Goal: Task Accomplishment & Management: Manage account settings

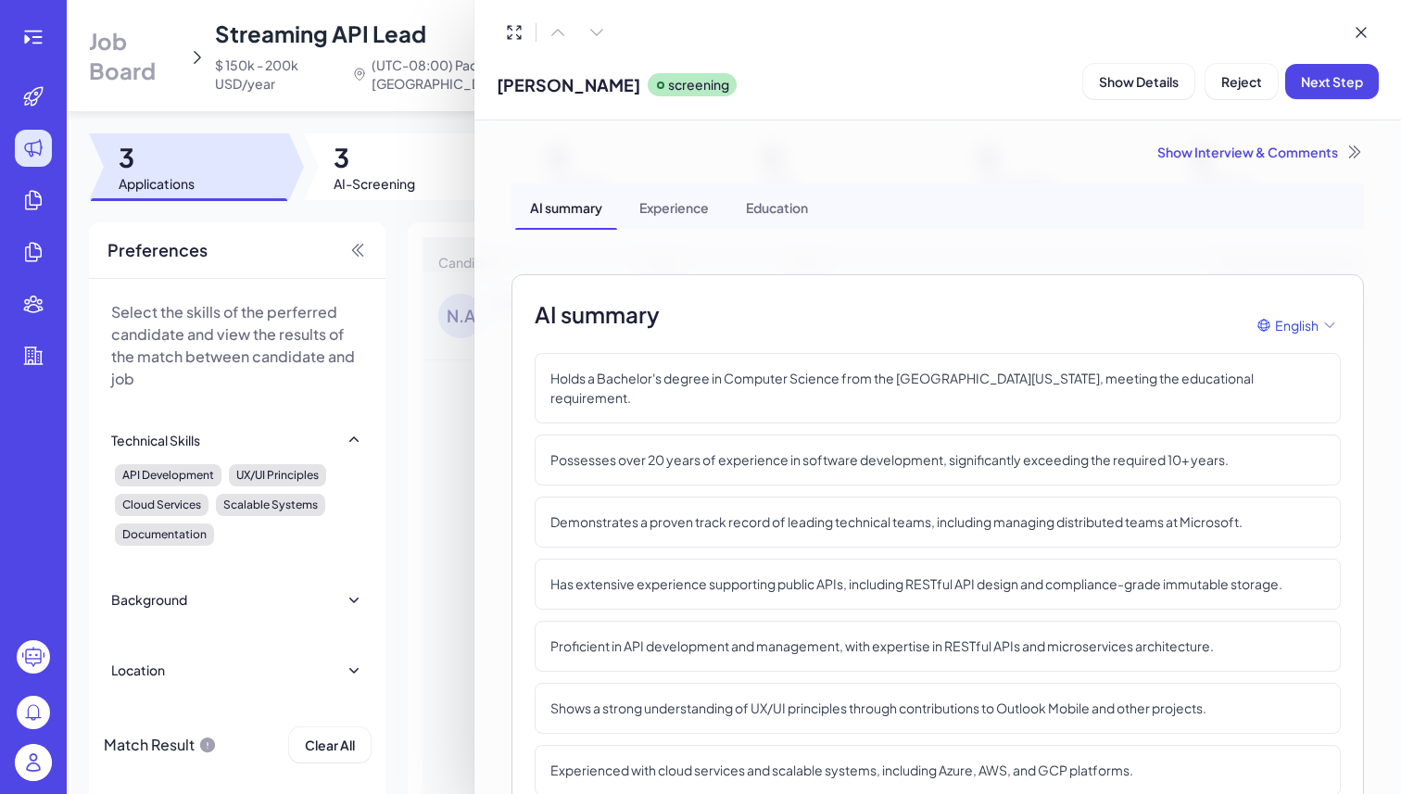
scroll to position [2440, 0]
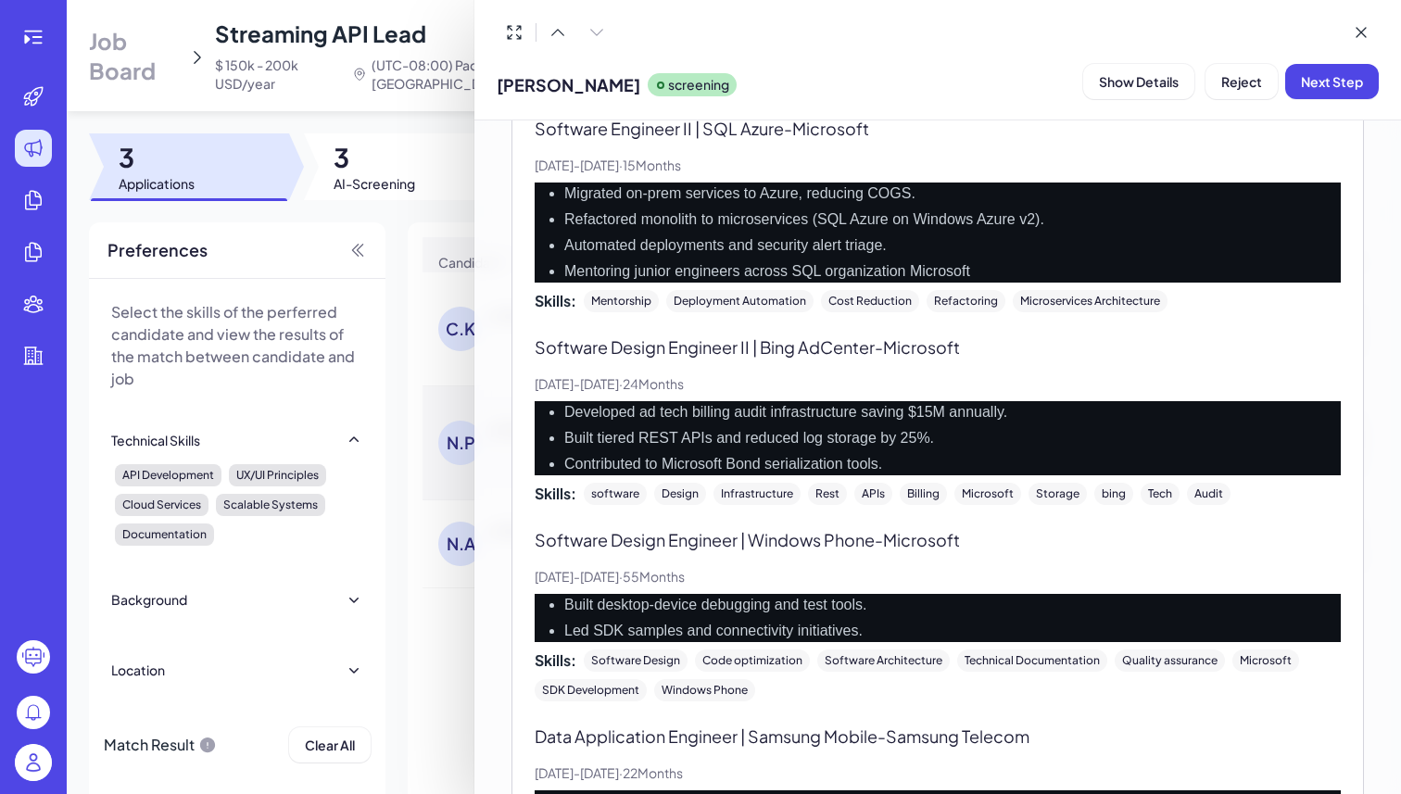
click at [38, 762] on div at bounding box center [700, 397] width 1401 height 794
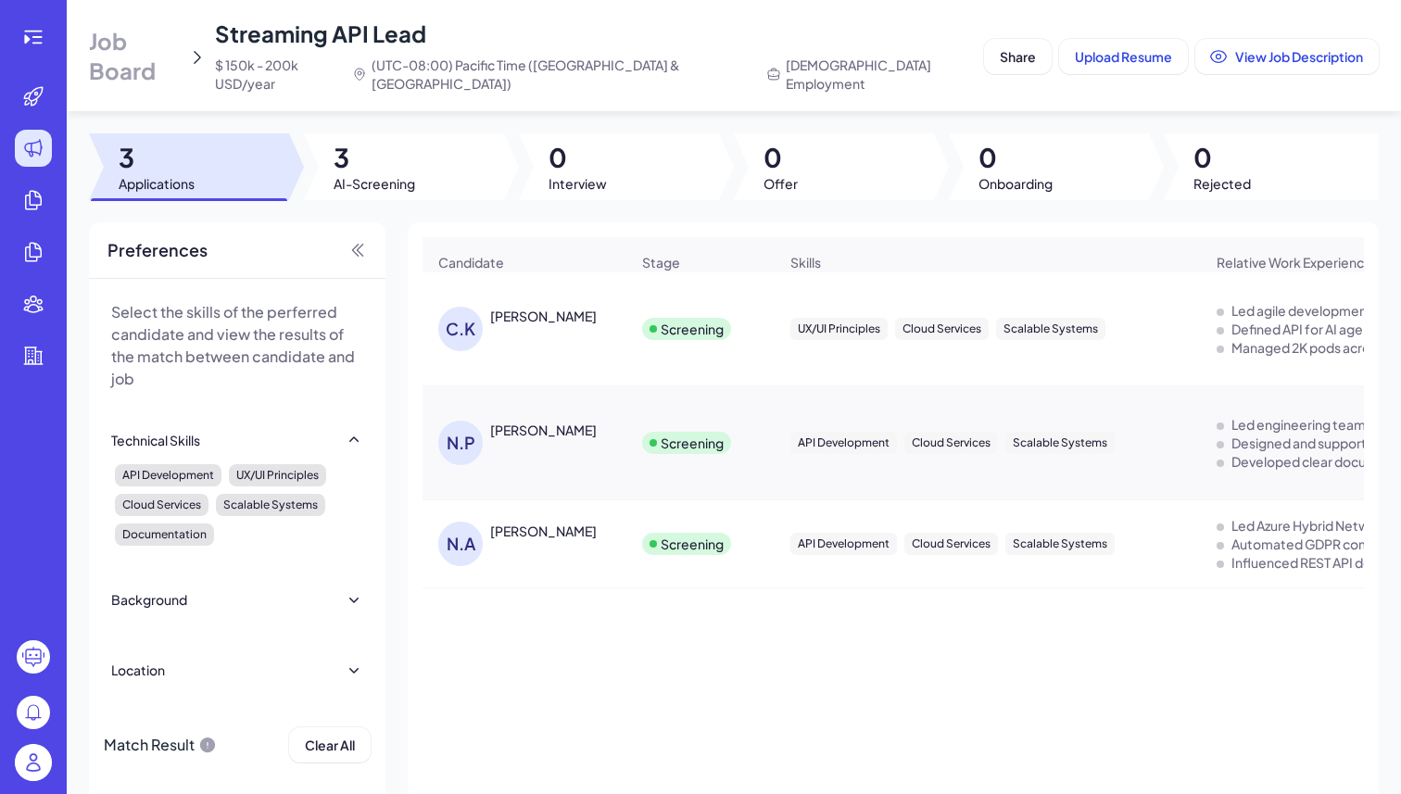
click at [39, 772] on img at bounding box center [33, 762] width 37 height 37
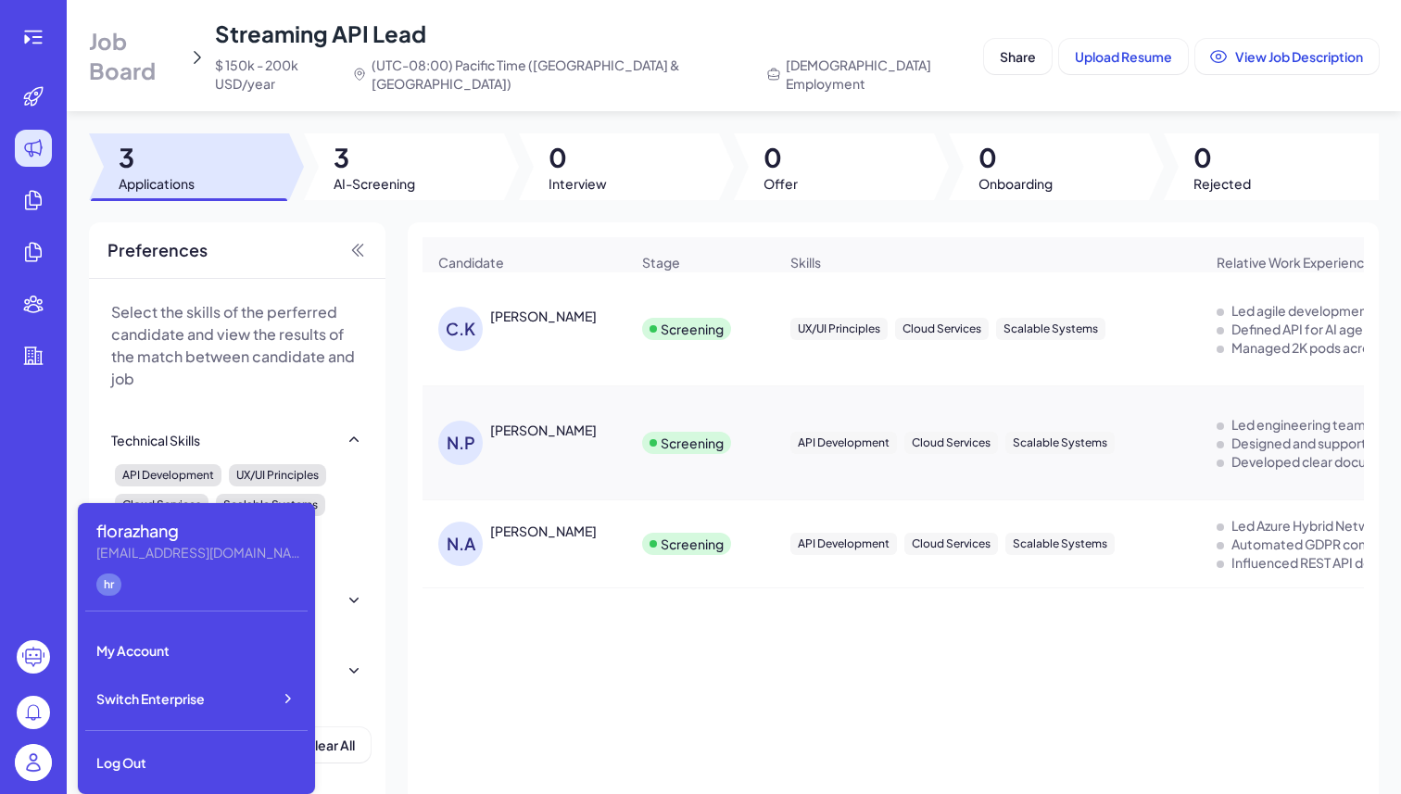
click at [250, 718] on div "Switch Enterprise" at bounding box center [196, 698] width 222 height 41
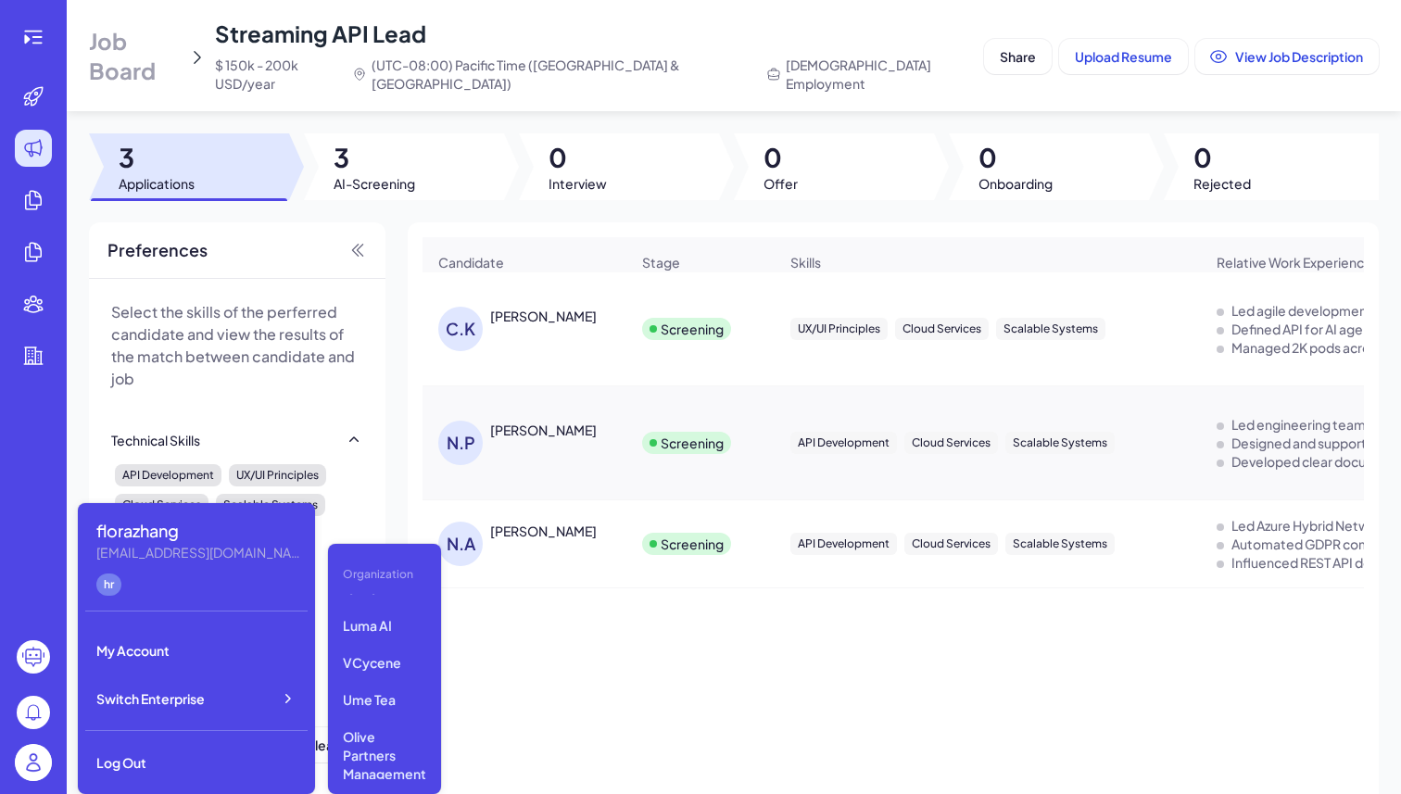
scroll to position [0, 0]
click at [364, 651] on p "Newfront" at bounding box center [384, 647] width 98 height 33
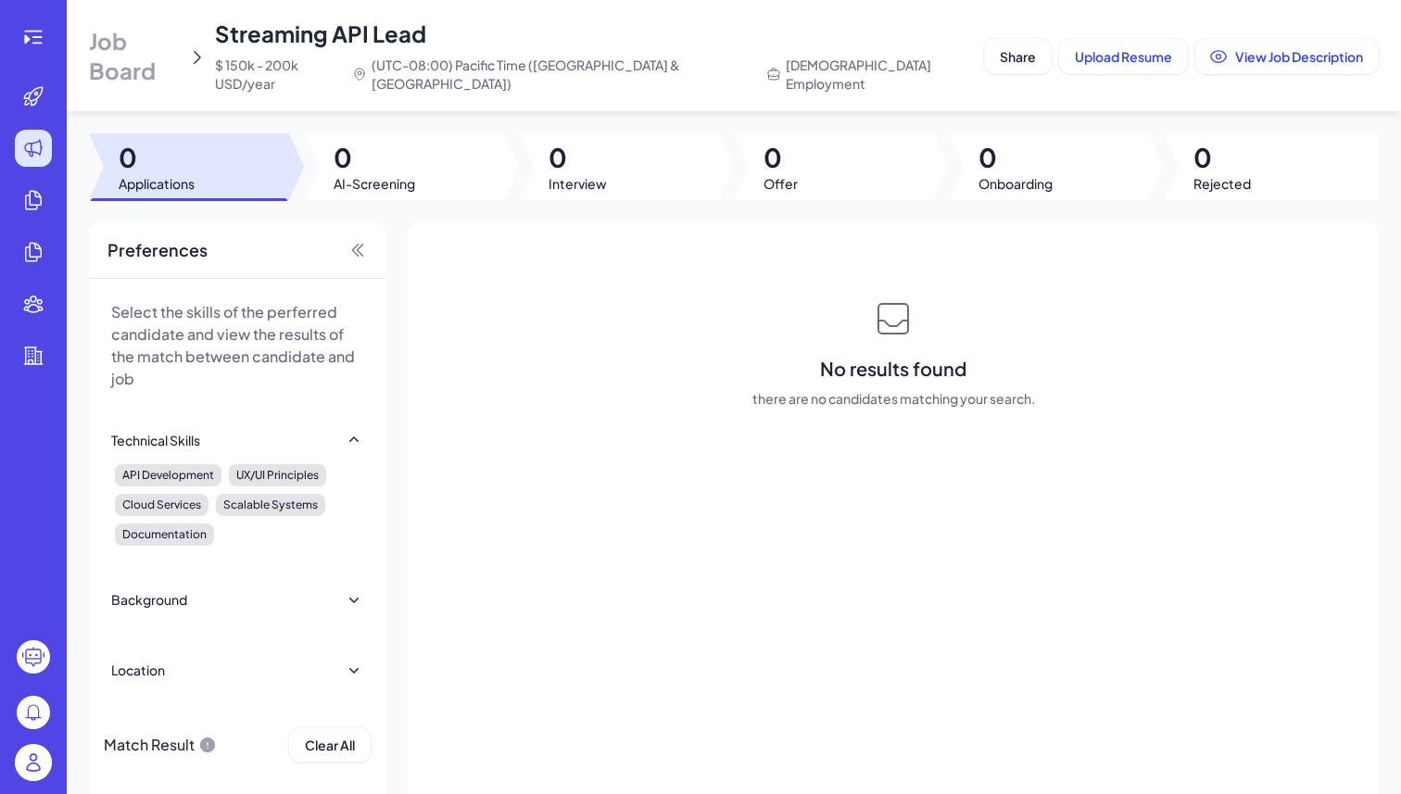
click at [142, 55] on span "Job Board" at bounding box center [135, 55] width 92 height 59
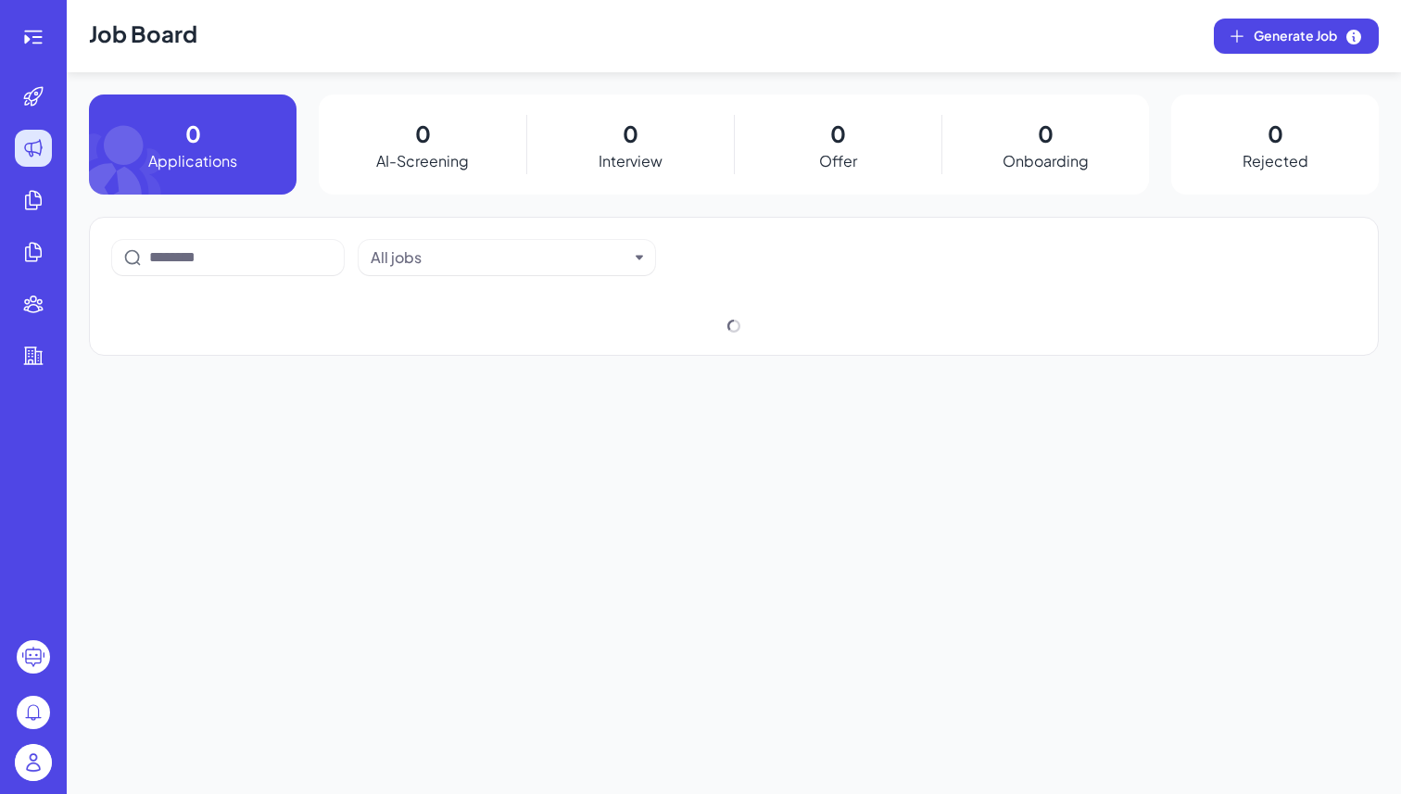
click at [142, 51] on h1 "Job Board" at bounding box center [143, 36] width 108 height 72
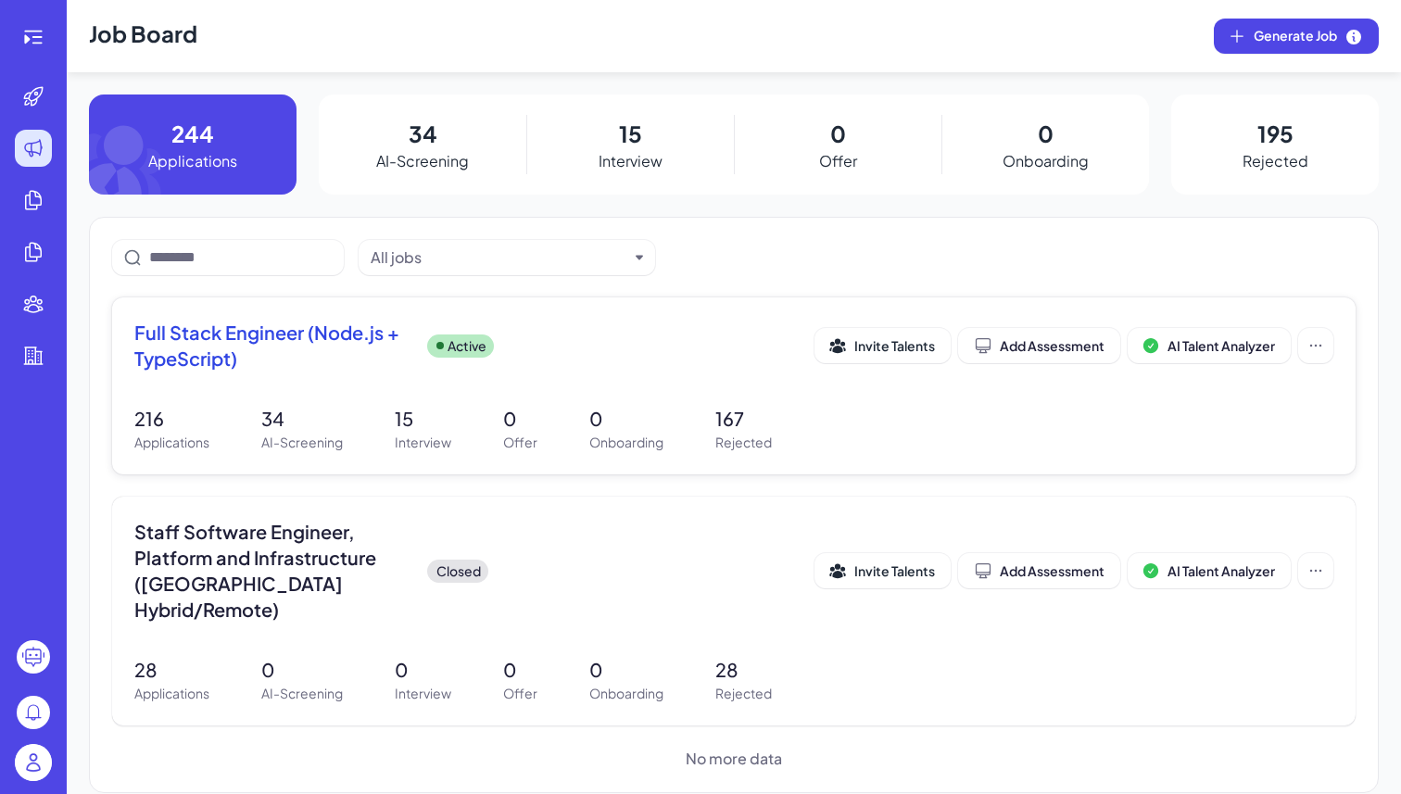
click at [274, 354] on span "Full Stack Engineer (Node.js + TypeScript)" at bounding box center [273, 346] width 278 height 52
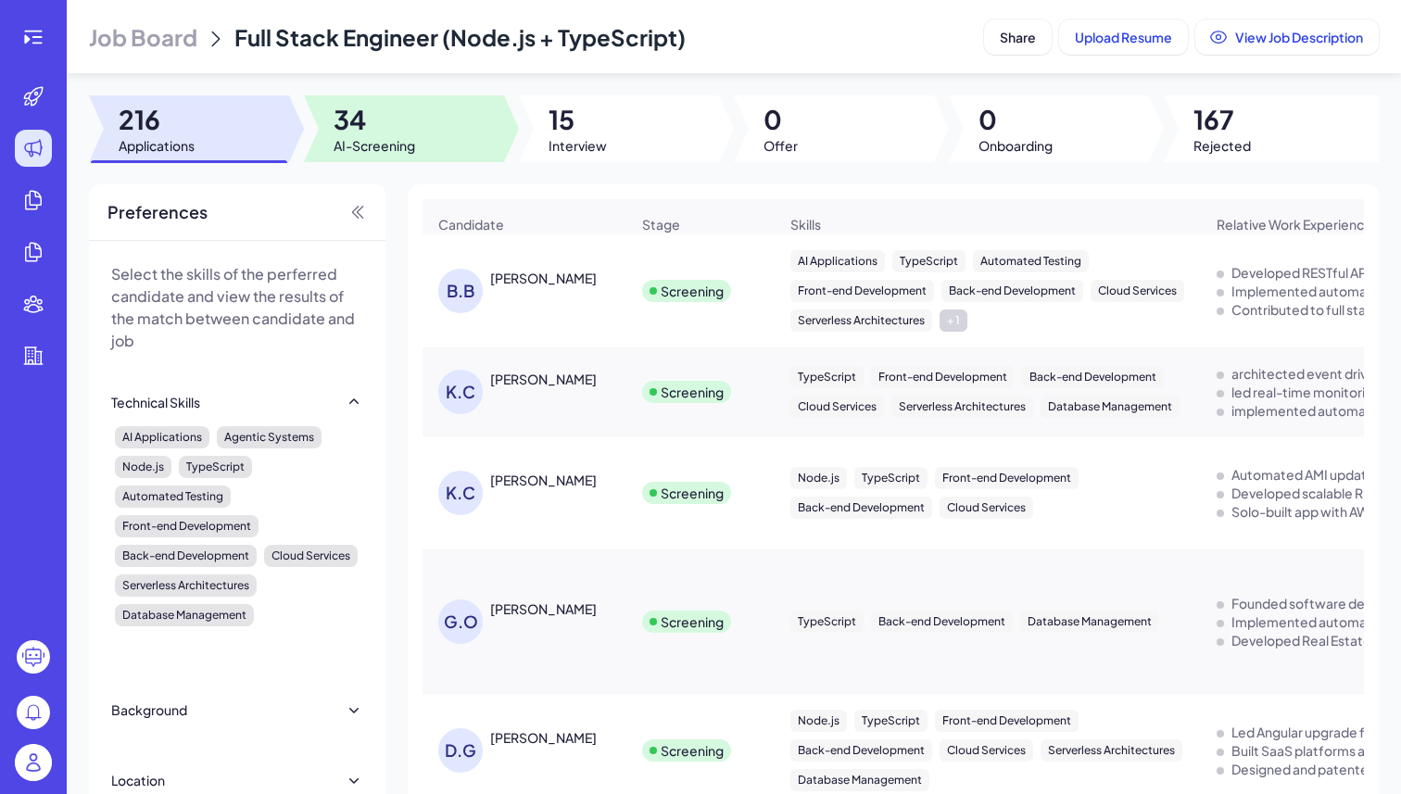
click at [408, 126] on span "34" at bounding box center [375, 119] width 82 height 33
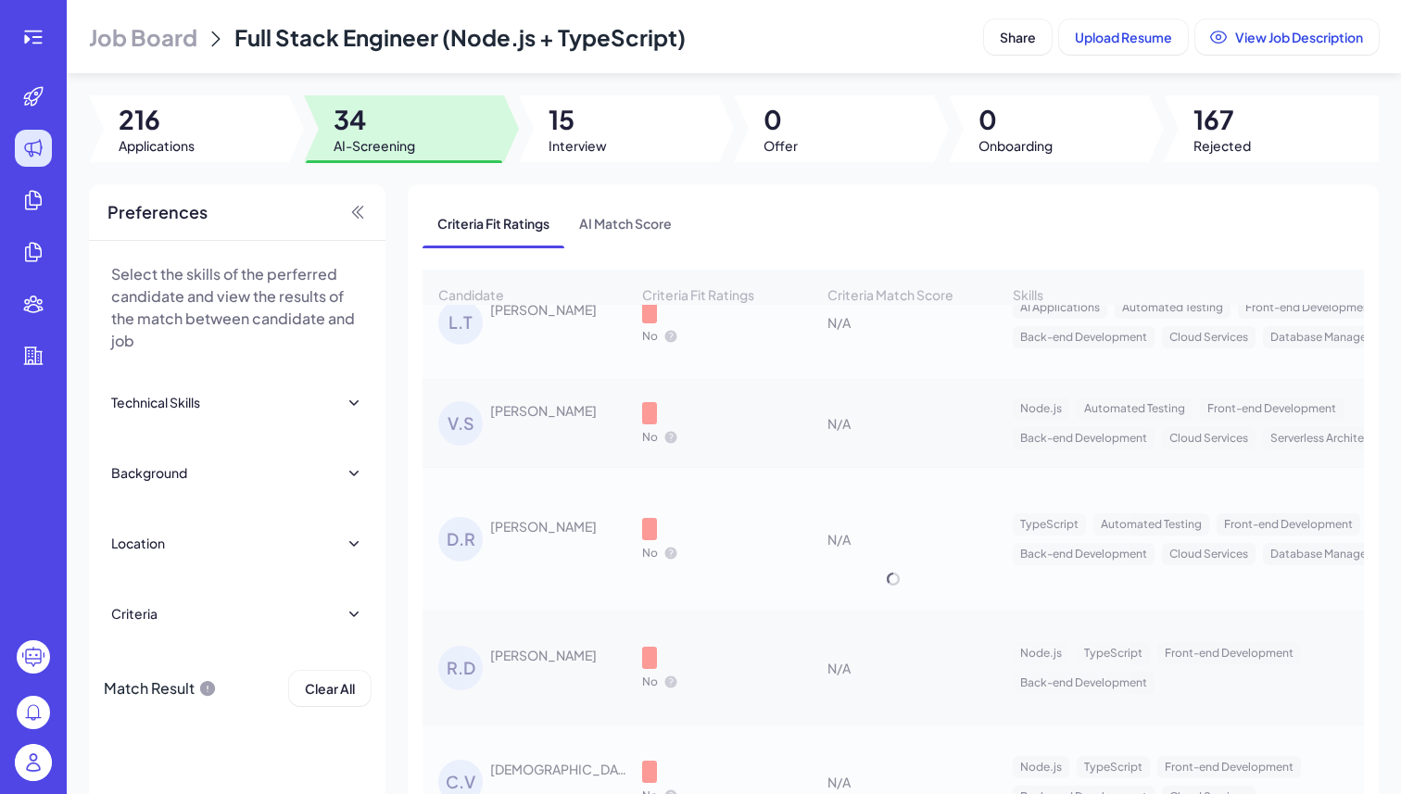
scroll to position [3209, 0]
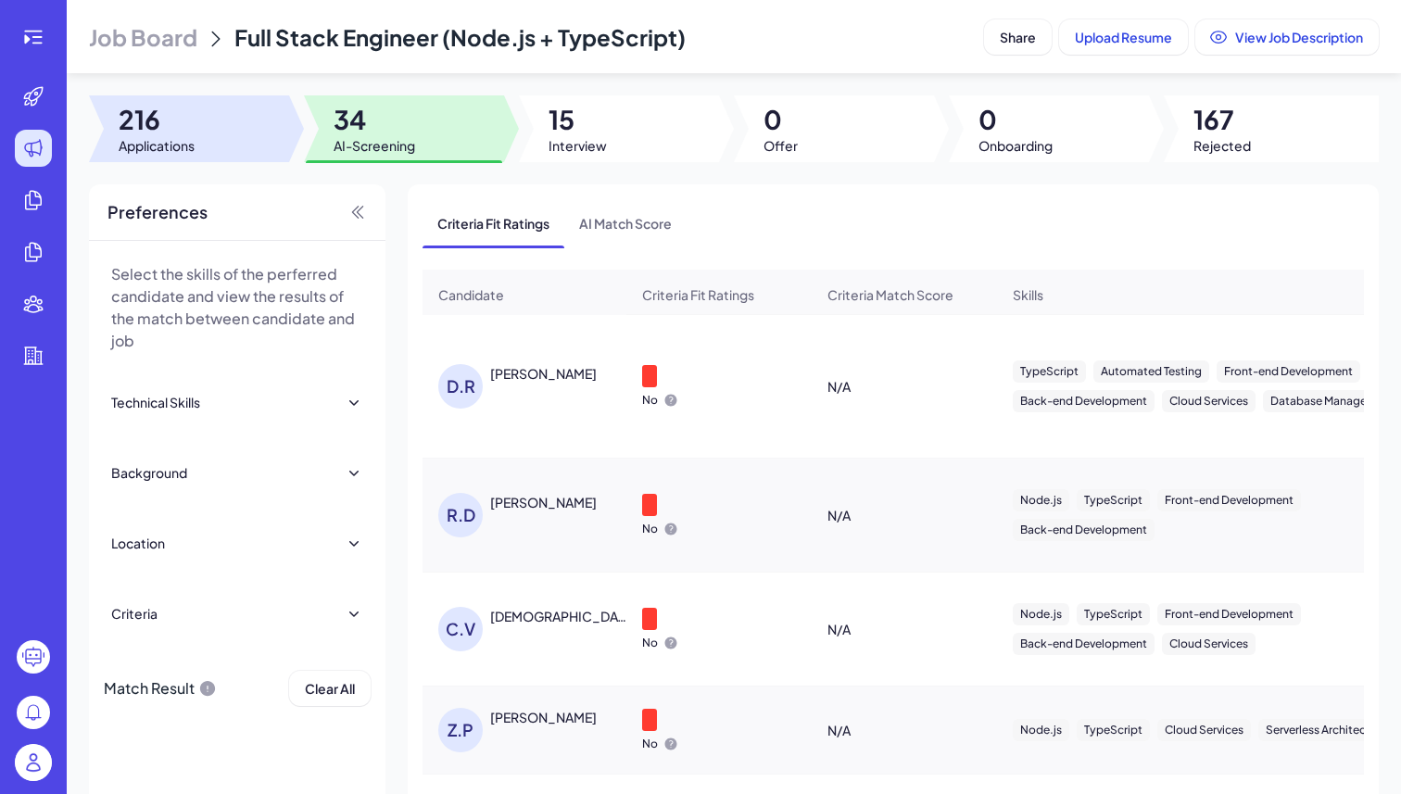
click at [148, 134] on span "216" at bounding box center [157, 119] width 76 height 33
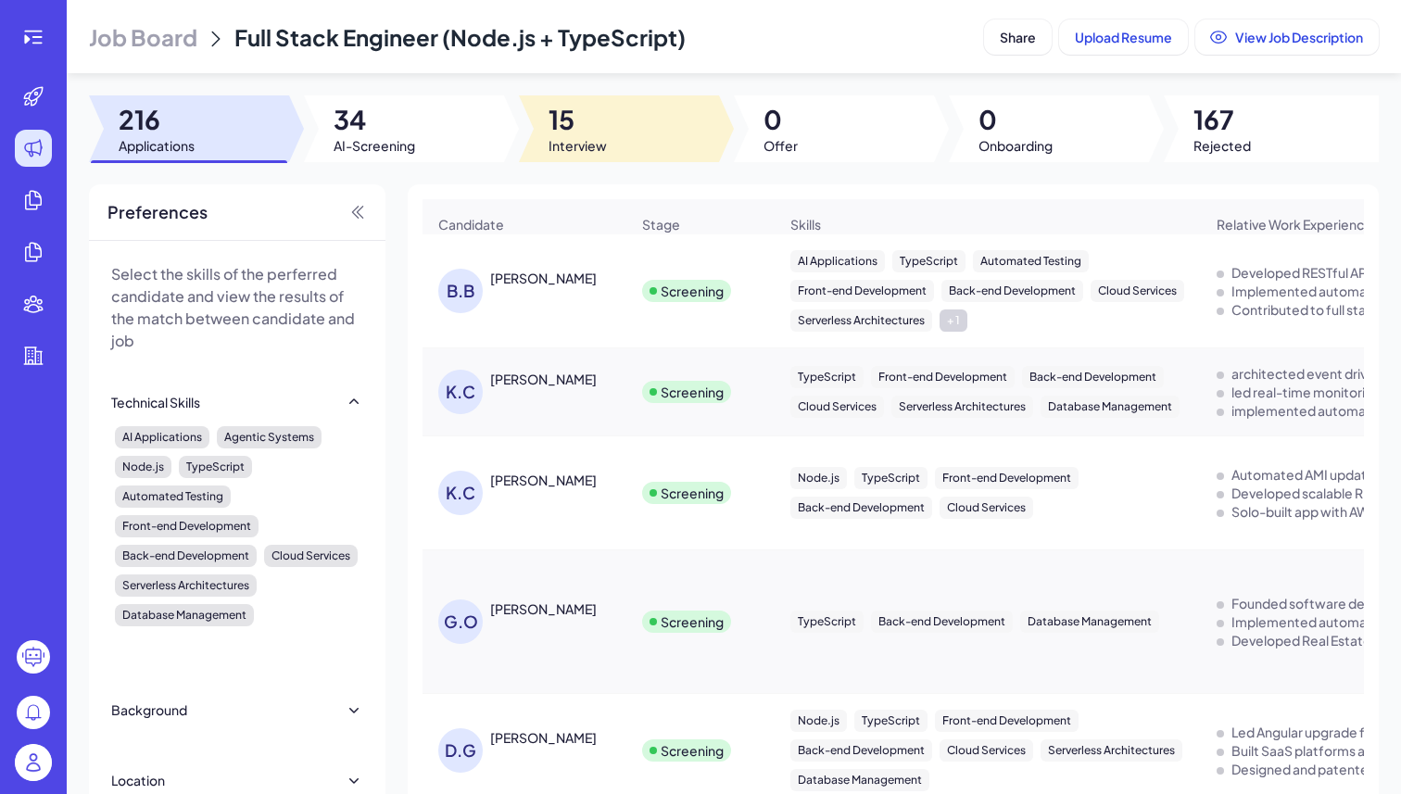
click at [620, 141] on div at bounding box center [619, 128] width 200 height 67
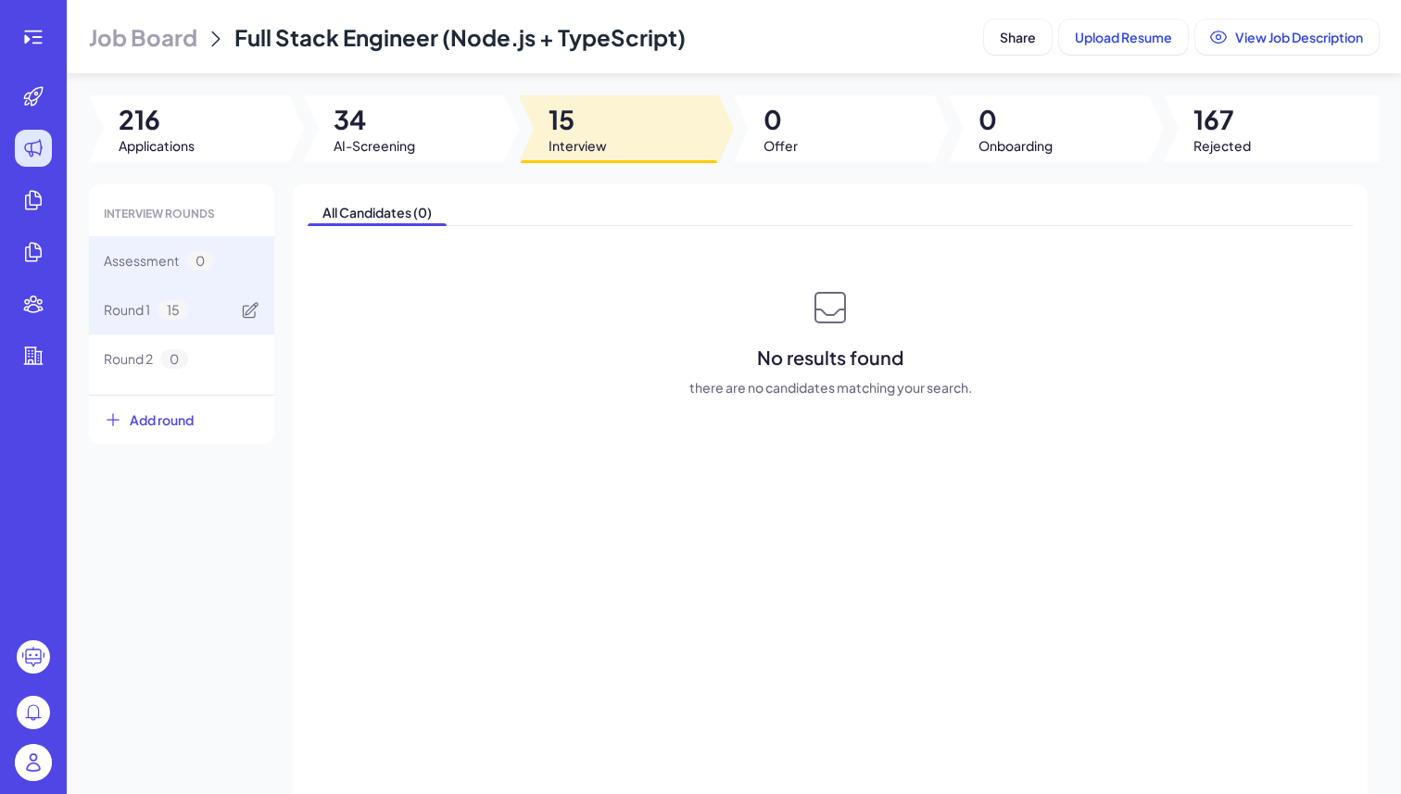
click at [175, 308] on span "15" at bounding box center [172, 309] width 31 height 19
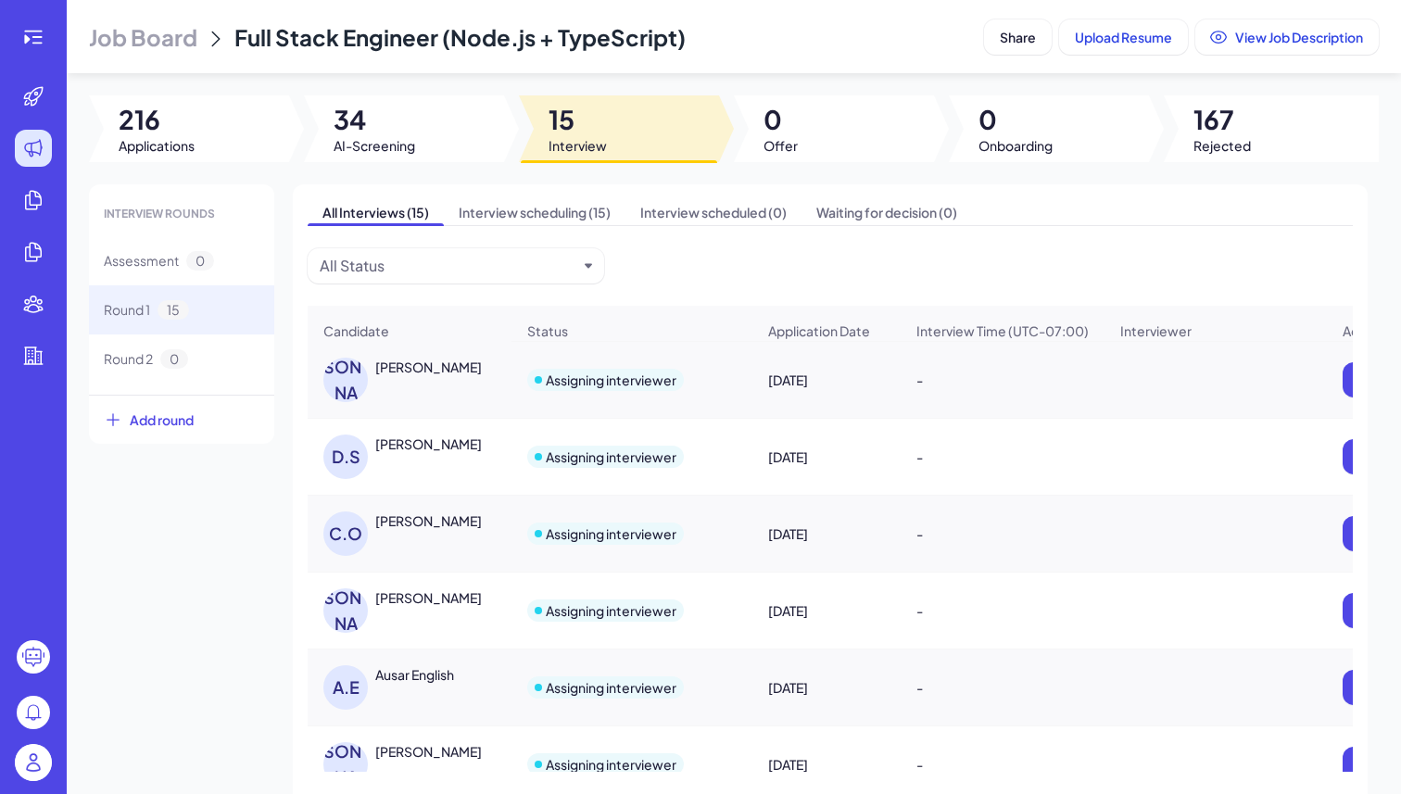
scroll to position [384, 0]
click at [442, 521] on div "CHRISTOS OTAROLA" at bounding box center [428, 519] width 107 height 19
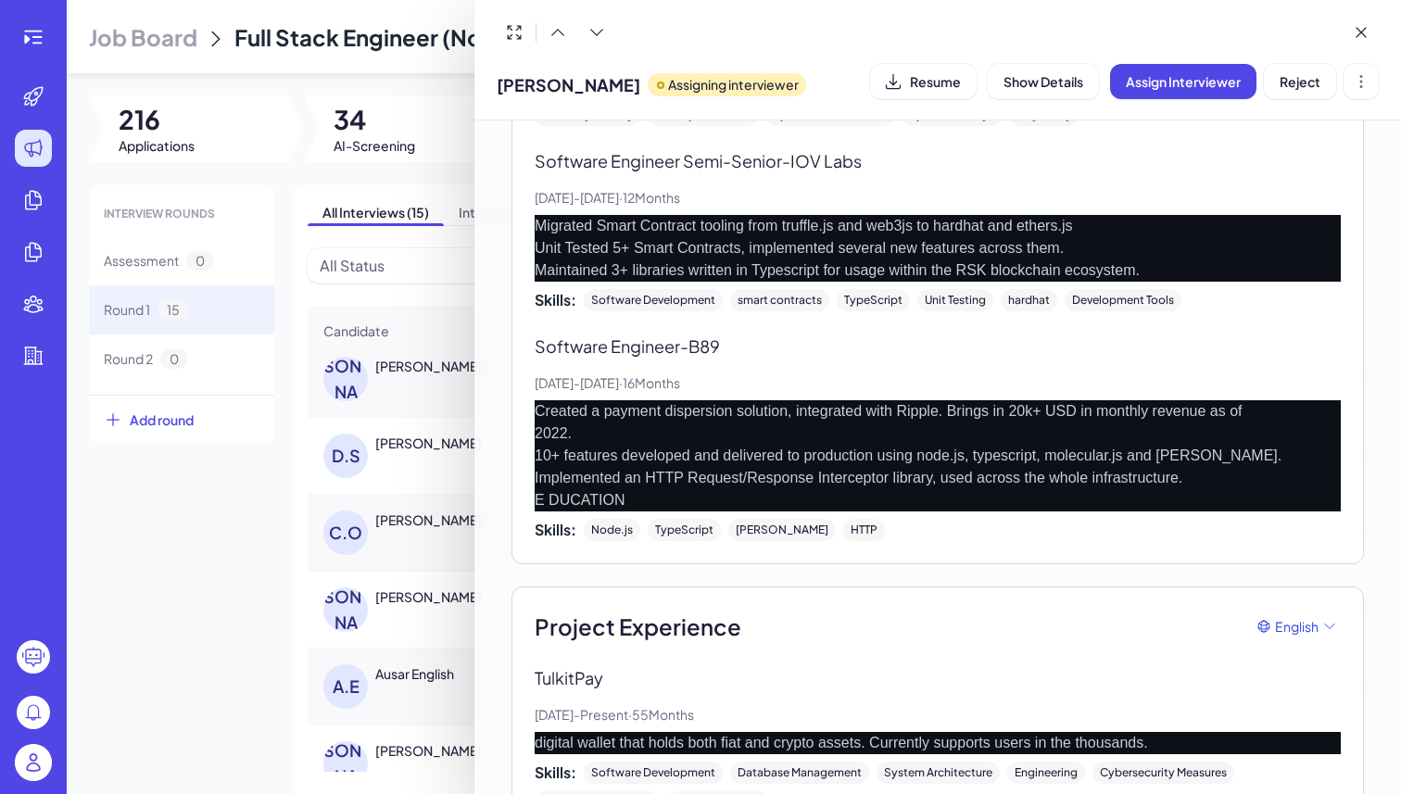
scroll to position [0, 0]
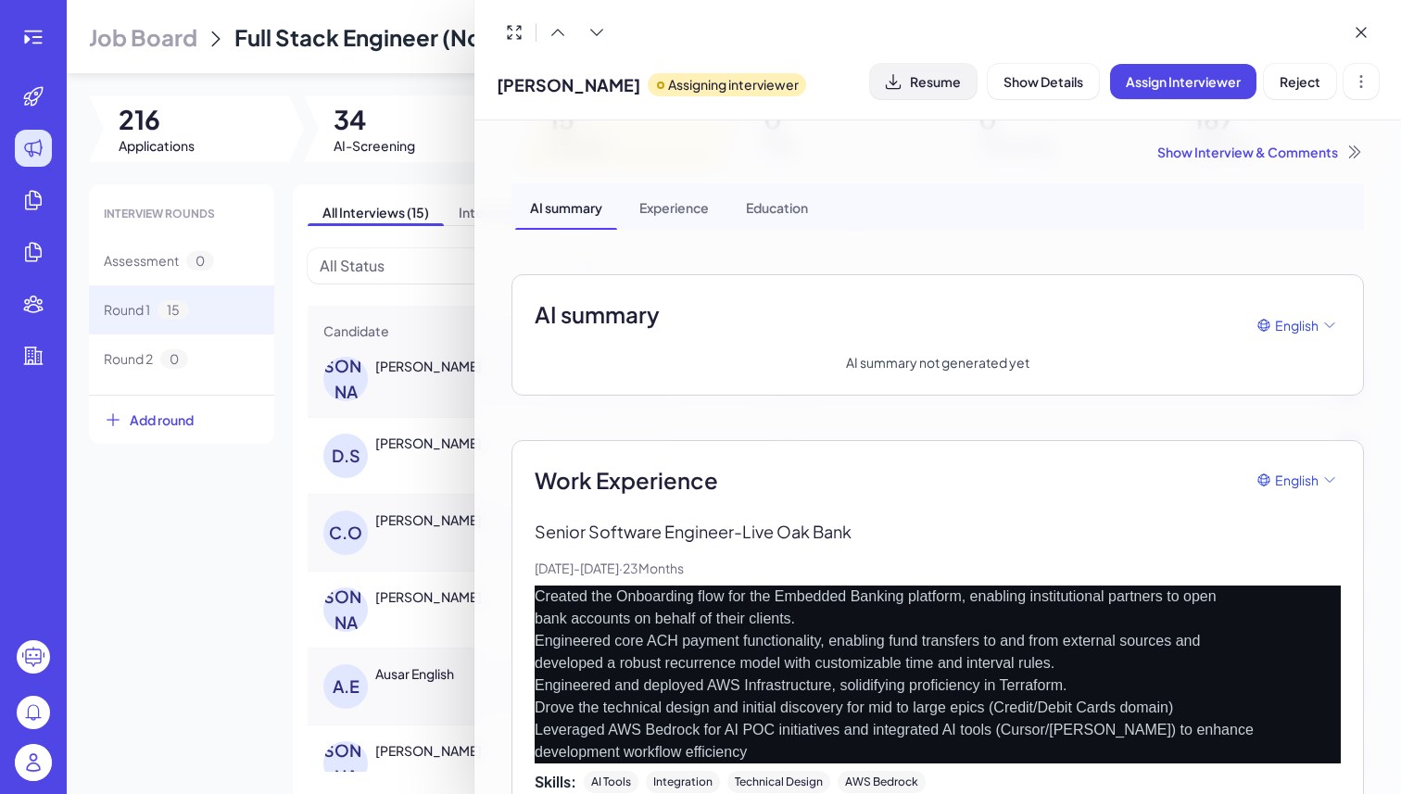
click at [936, 69] on button "Resume" at bounding box center [923, 81] width 107 height 35
click at [925, 85] on span "Resume" at bounding box center [935, 81] width 51 height 17
click at [42, 757] on div at bounding box center [700, 397] width 1401 height 794
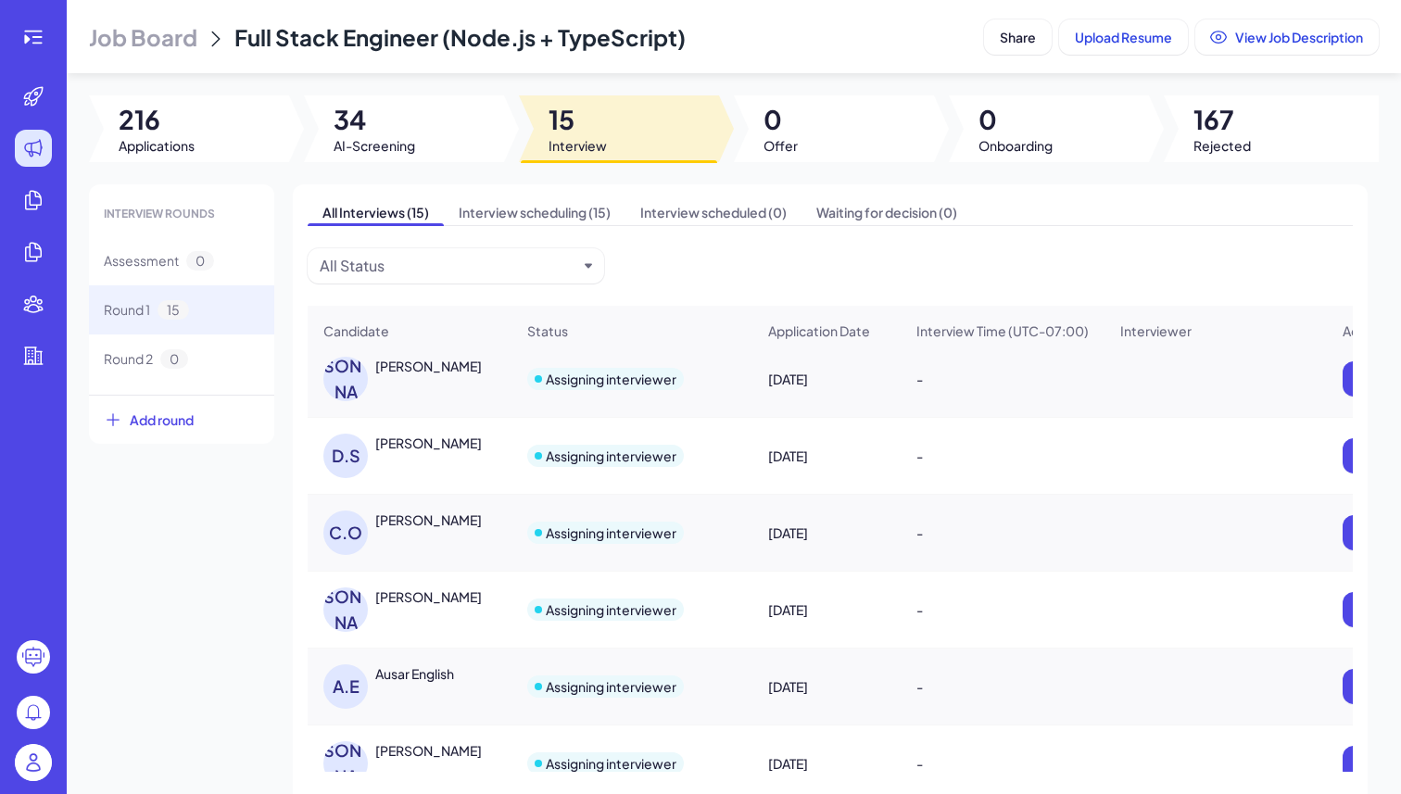
click at [39, 757] on img at bounding box center [33, 762] width 37 height 37
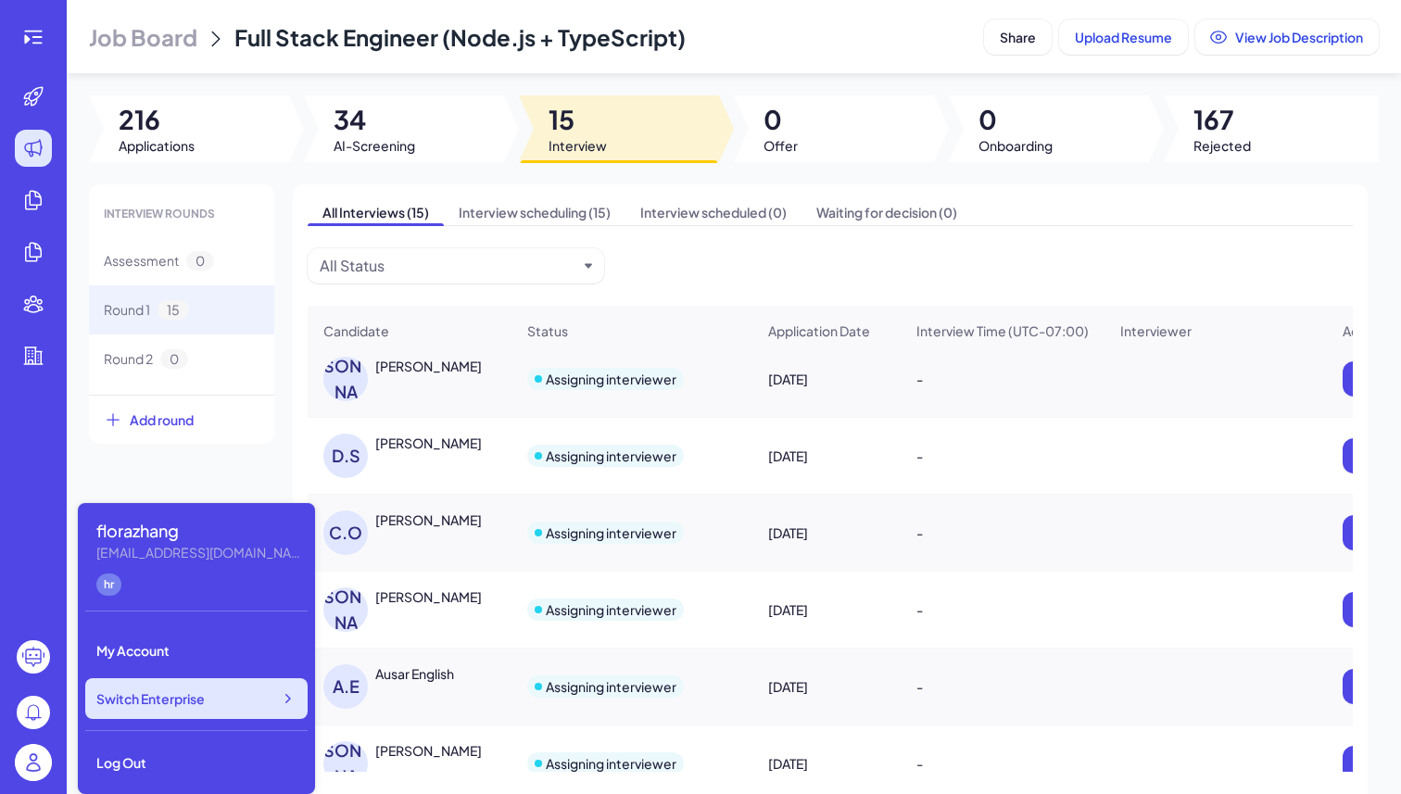
click at [195, 693] on span "Switch Enterprise" at bounding box center [150, 698] width 108 height 19
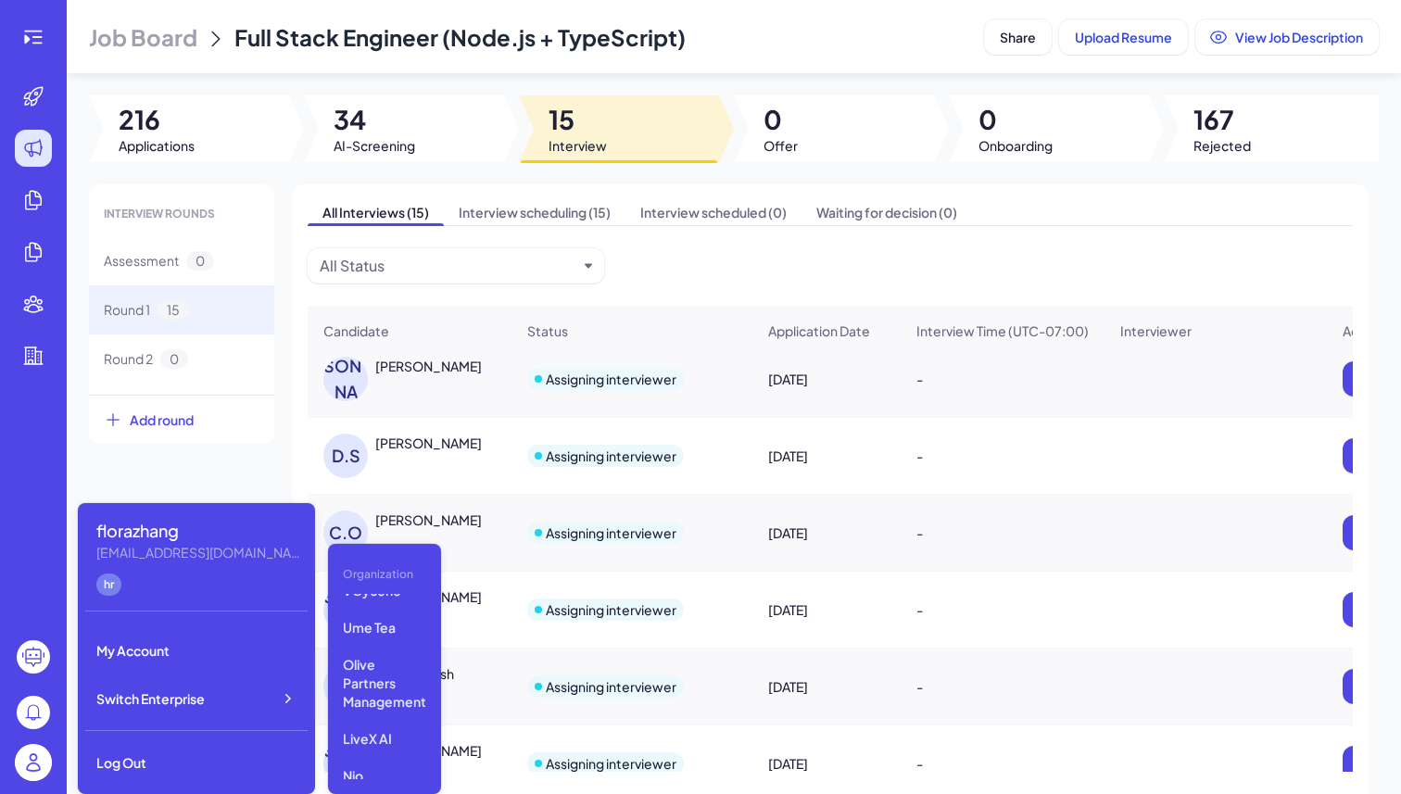
scroll to position [170, 0]
click at [387, 678] on p "Olive Partners Management" at bounding box center [384, 681] width 98 height 70
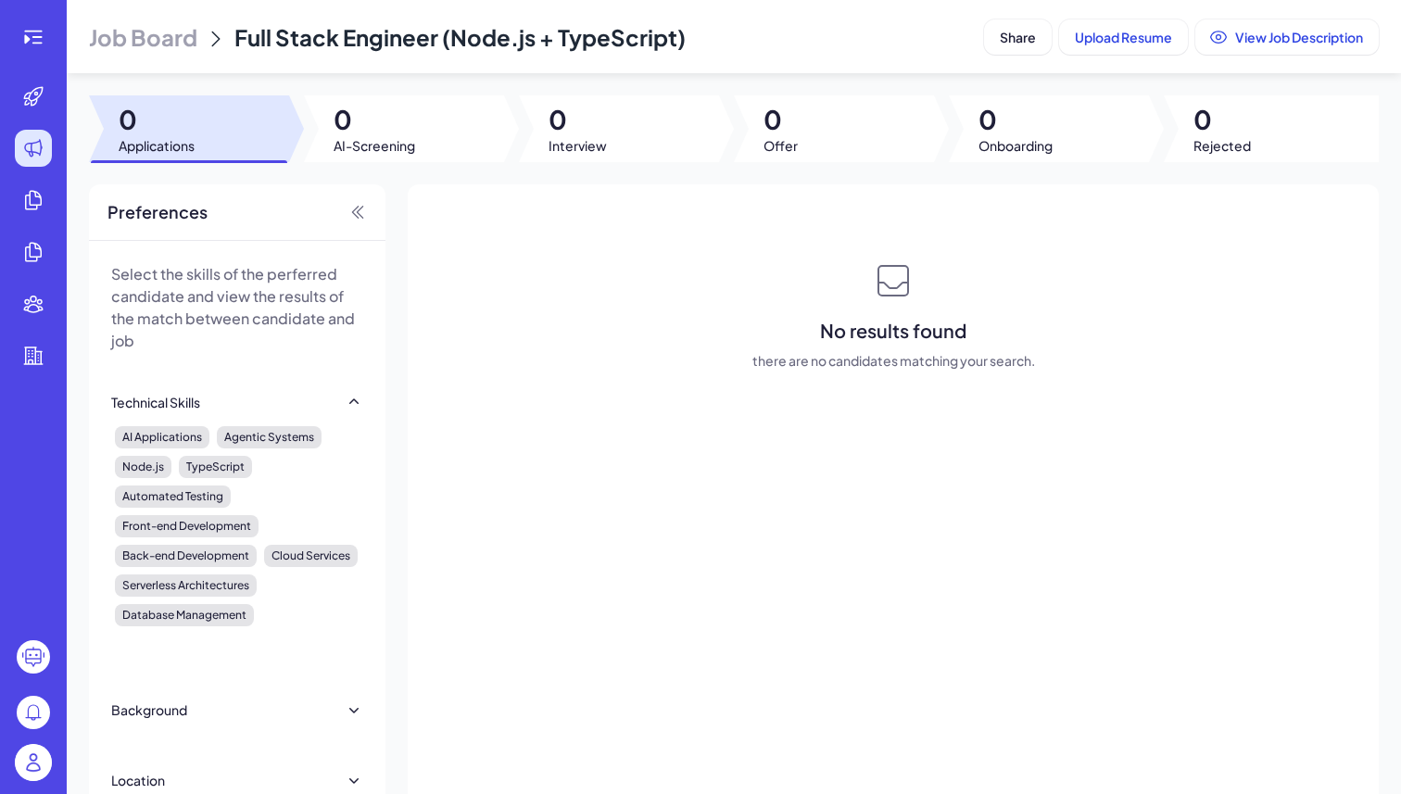
click at [177, 28] on span "Job Board" at bounding box center [143, 37] width 108 height 30
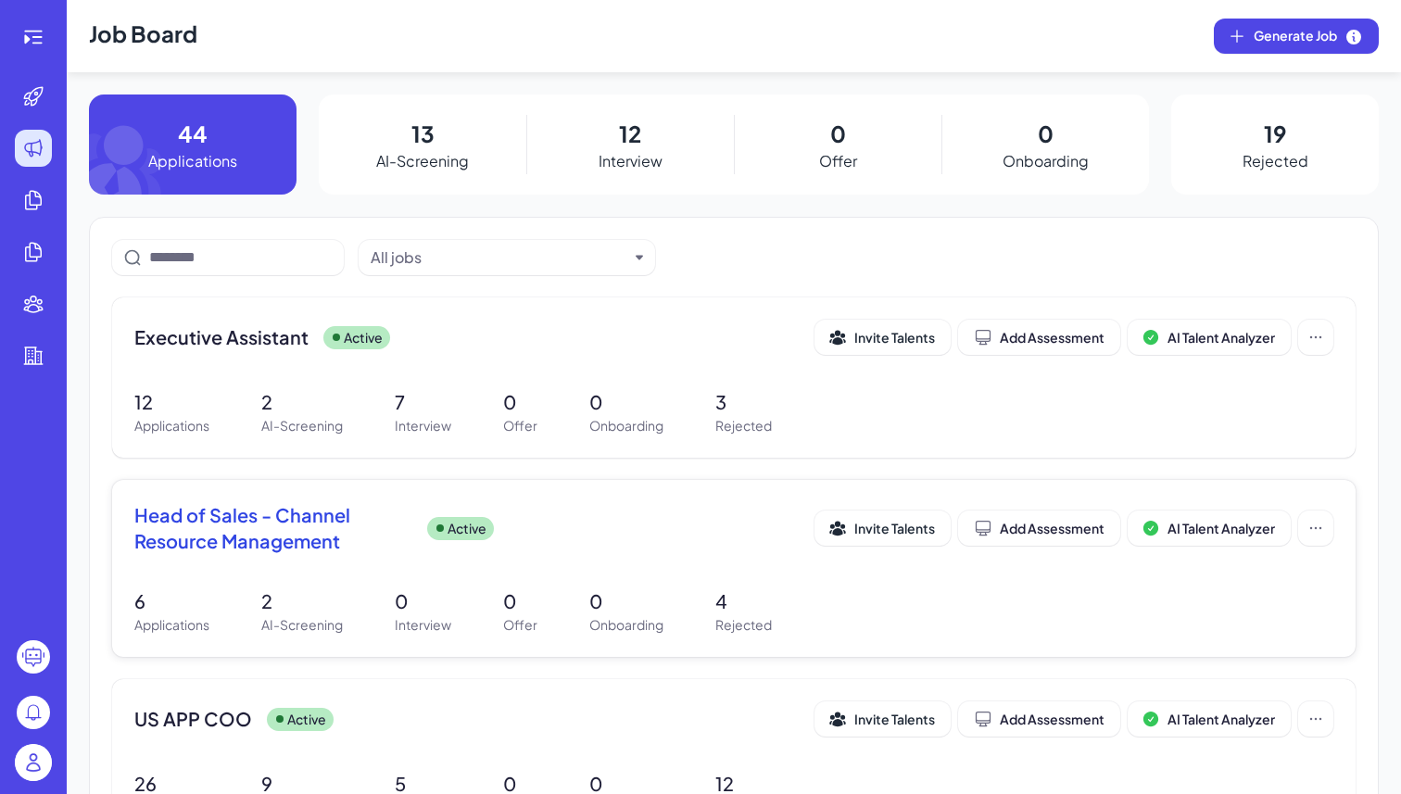
scroll to position [61, 0]
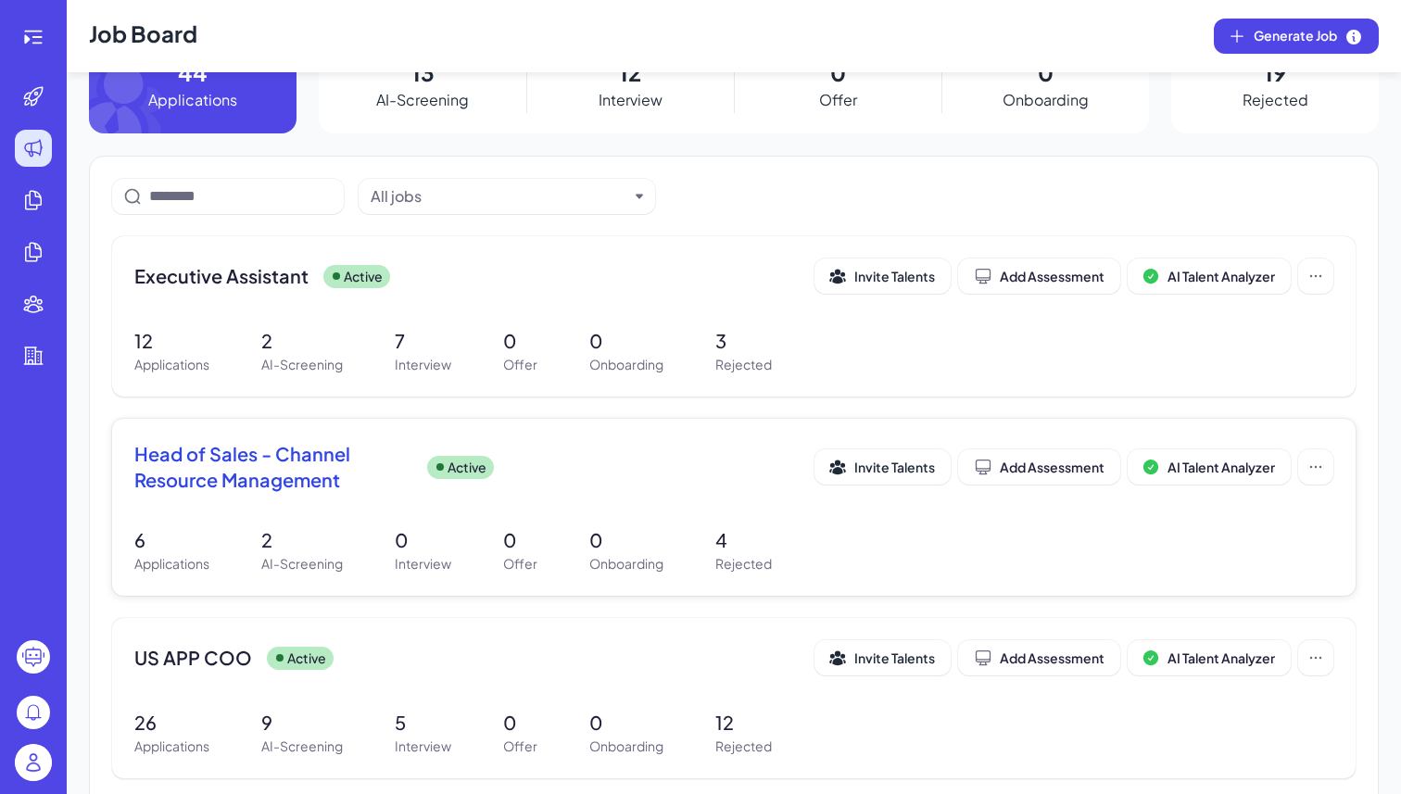
click at [257, 473] on span "Head of Sales - Channel Resource Management" at bounding box center [273, 467] width 278 height 52
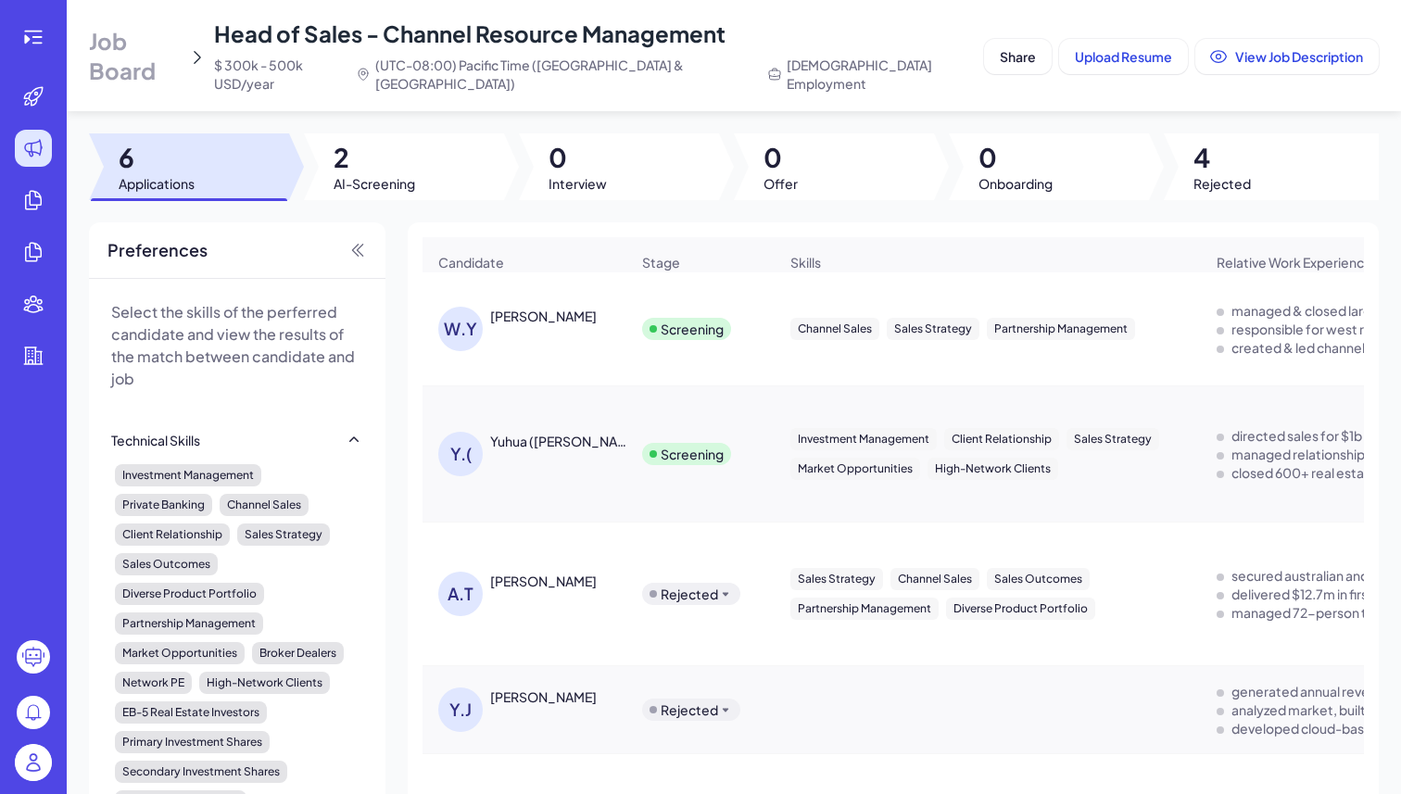
click at [40, 765] on img at bounding box center [33, 762] width 37 height 37
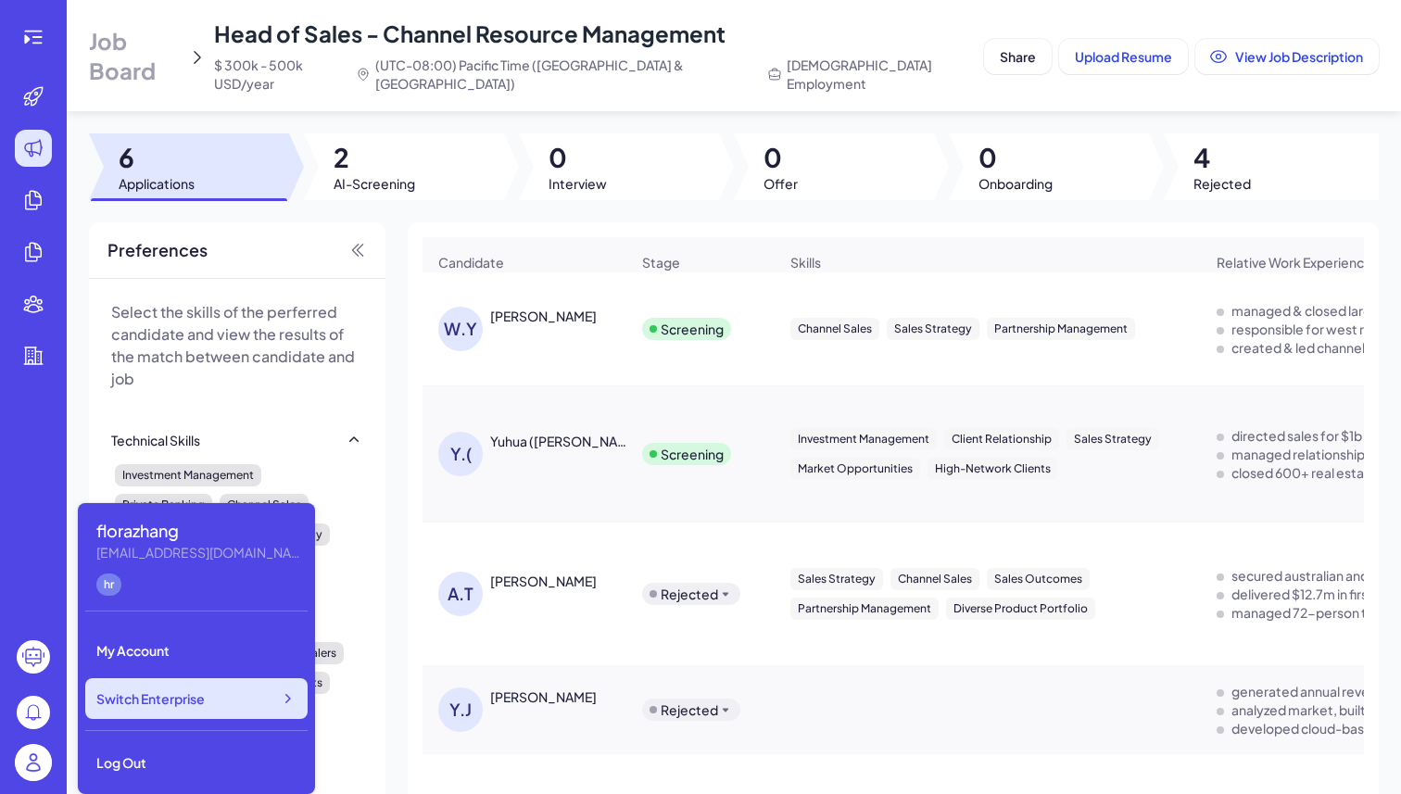
click at [231, 695] on div "Switch Enterprise" at bounding box center [196, 698] width 222 height 41
